Goal: Task Accomplishment & Management: Manage account settings

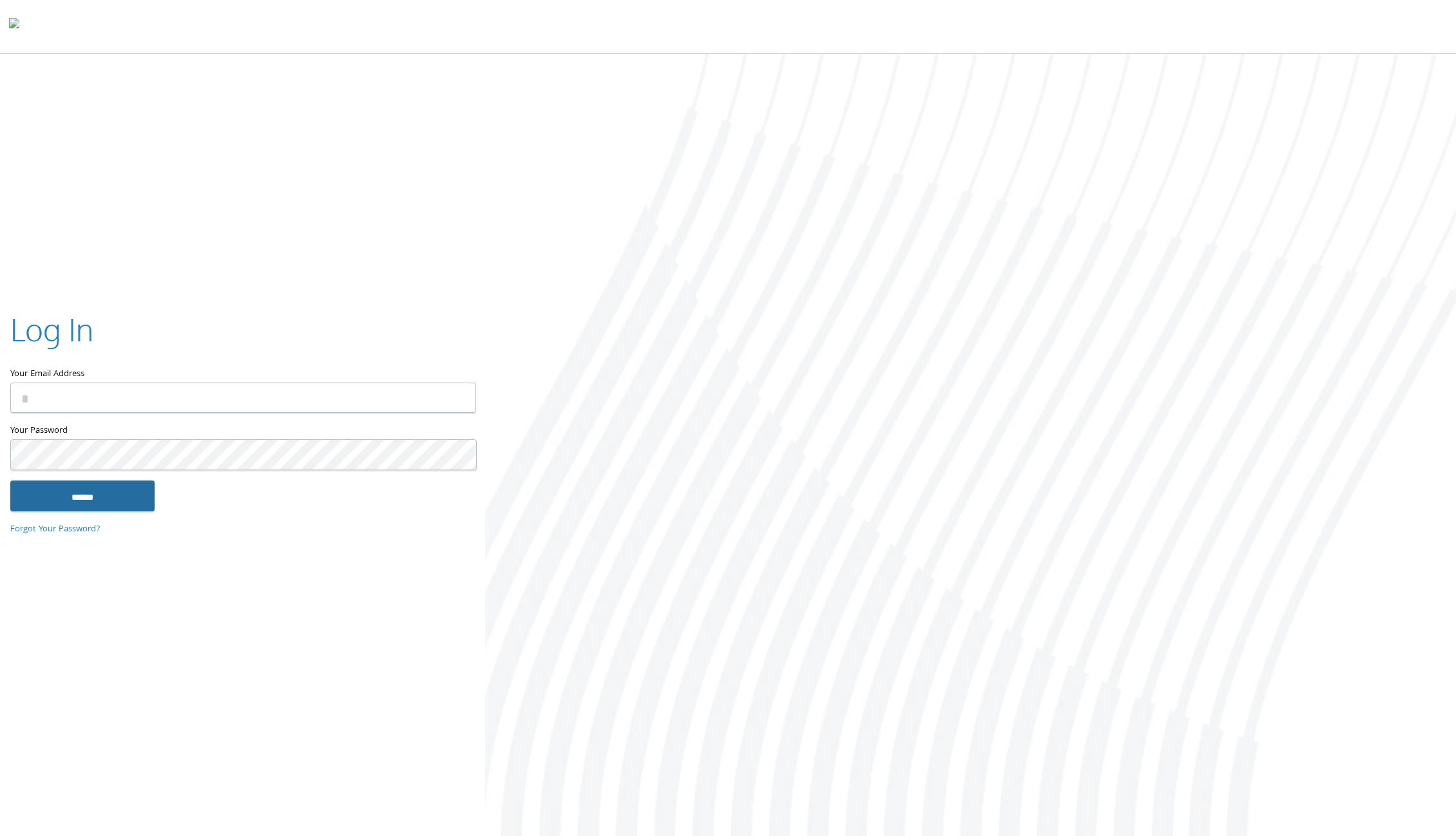
type input "**********"
click at [67, 484] on input "******" at bounding box center [82, 496] width 144 height 31
type input "**********"
click at [107, 502] on input "******" at bounding box center [82, 496] width 144 height 31
